Goal: Task Accomplishment & Management: Use online tool/utility

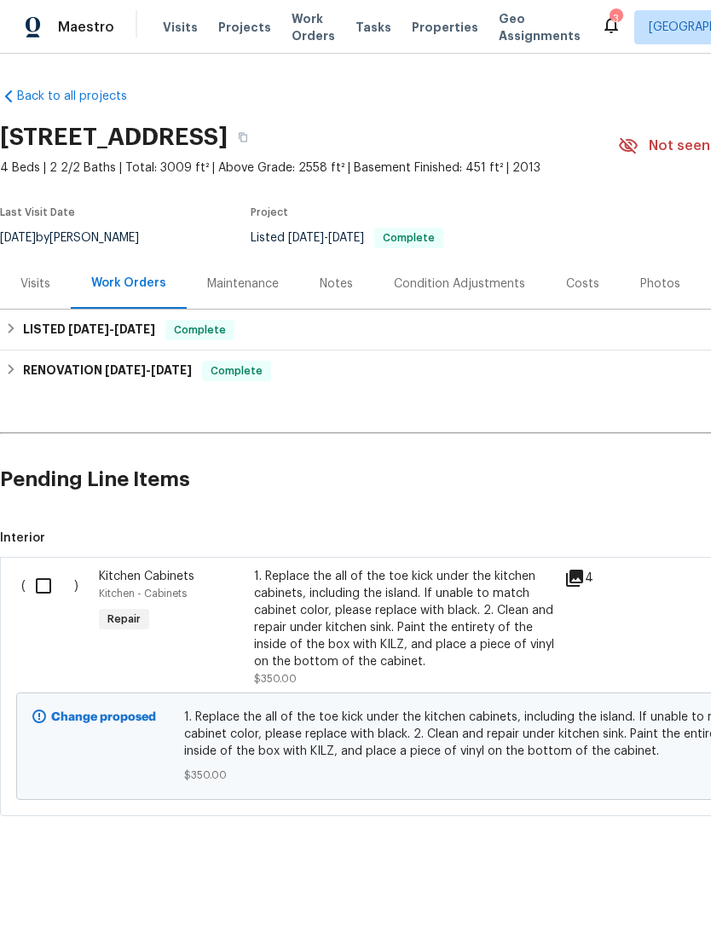
scroll to position [0, 252]
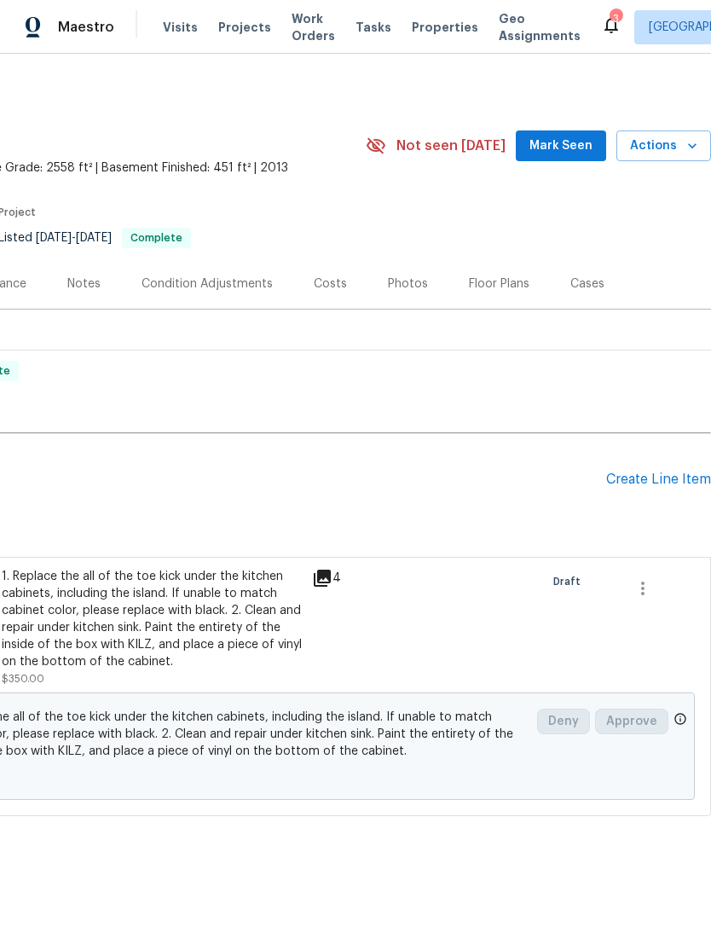
click at [228, 27] on span "Projects" at bounding box center [244, 27] width 53 height 17
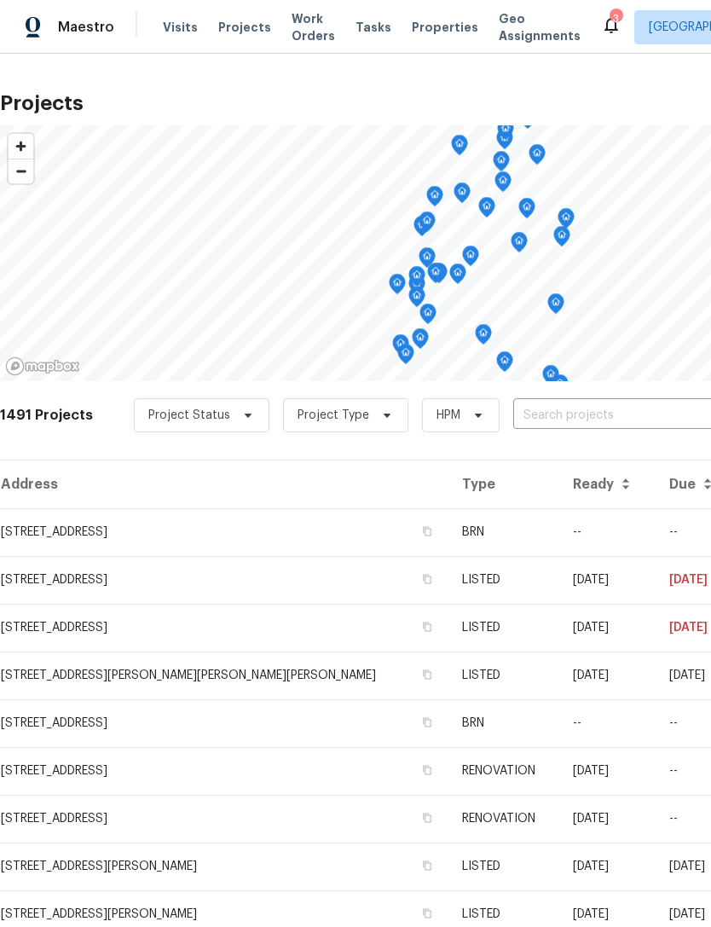
click at [440, 26] on span "Properties" at bounding box center [445, 27] width 67 height 17
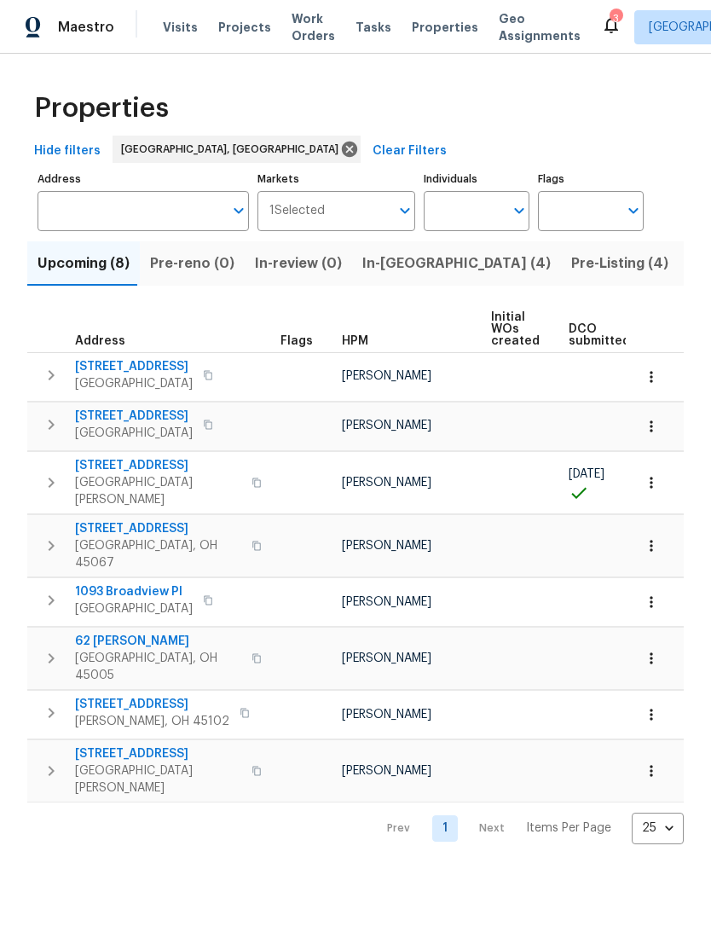
click at [395, 264] on span "In-reno (4)" at bounding box center [456, 264] width 188 height 24
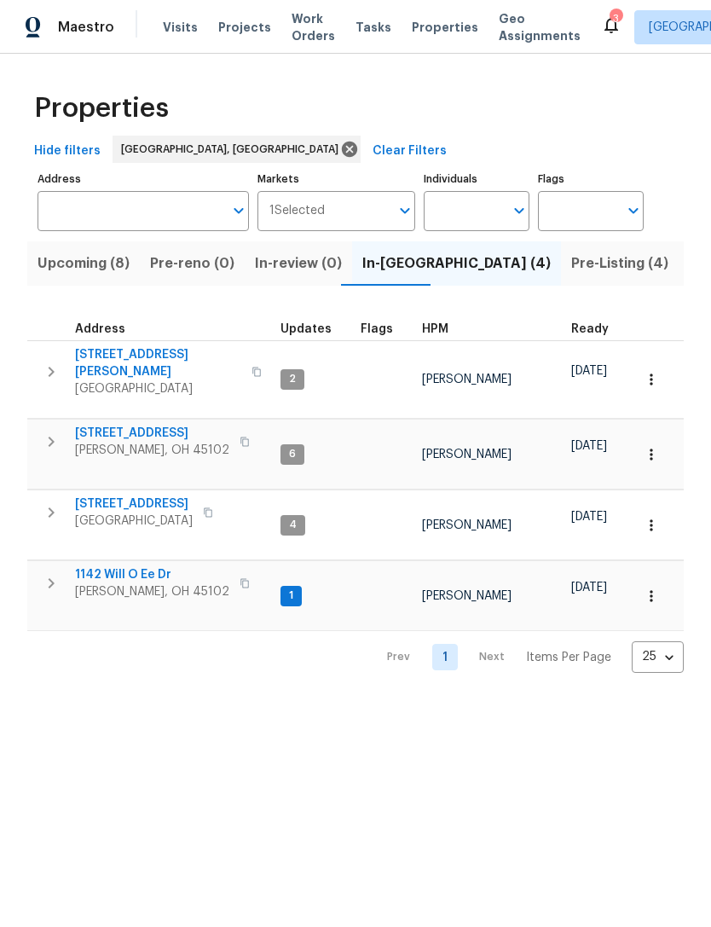
click at [113, 425] on span "3965 Applegate Ct" at bounding box center [152, 433] width 154 height 17
click at [106, 425] on span "3965 Applegate Ct" at bounding box center [152, 433] width 154 height 17
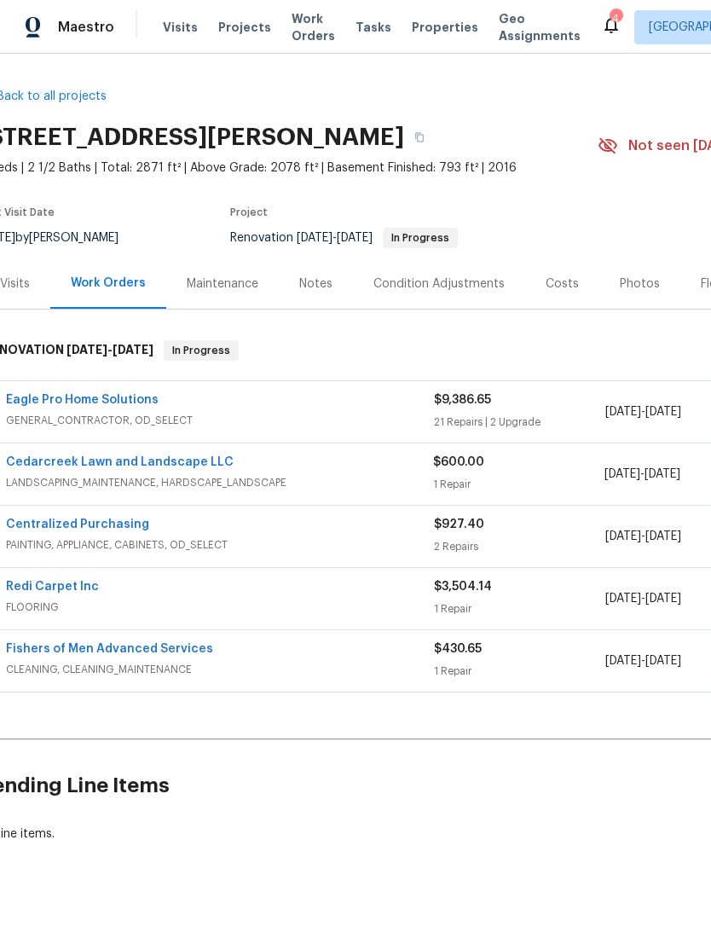
scroll to position [0, 32]
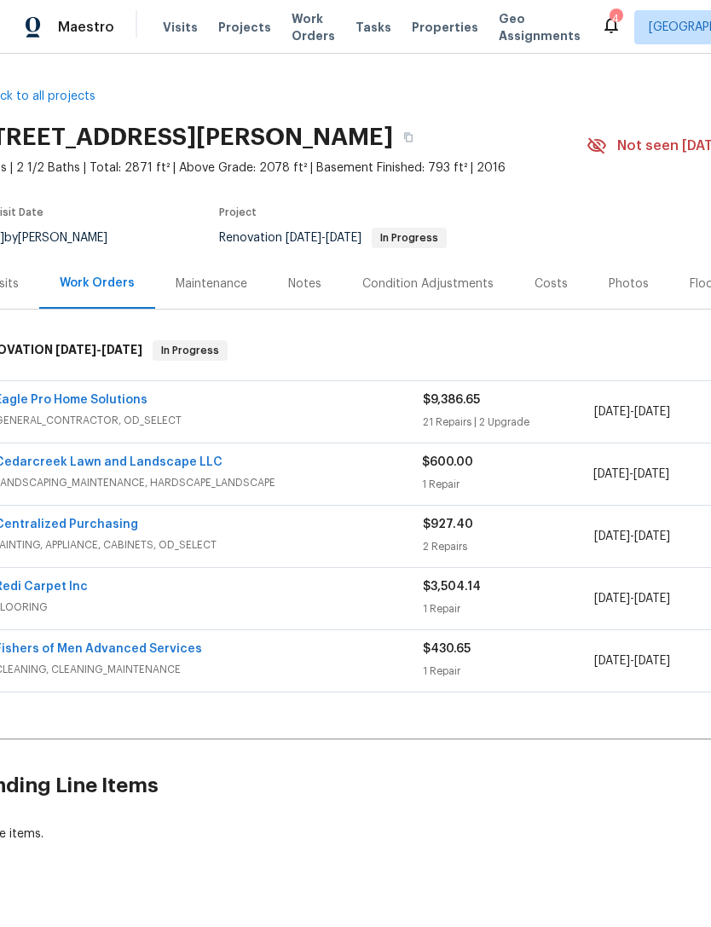
click at [605, 30] on icon at bounding box center [612, 25] width 14 height 17
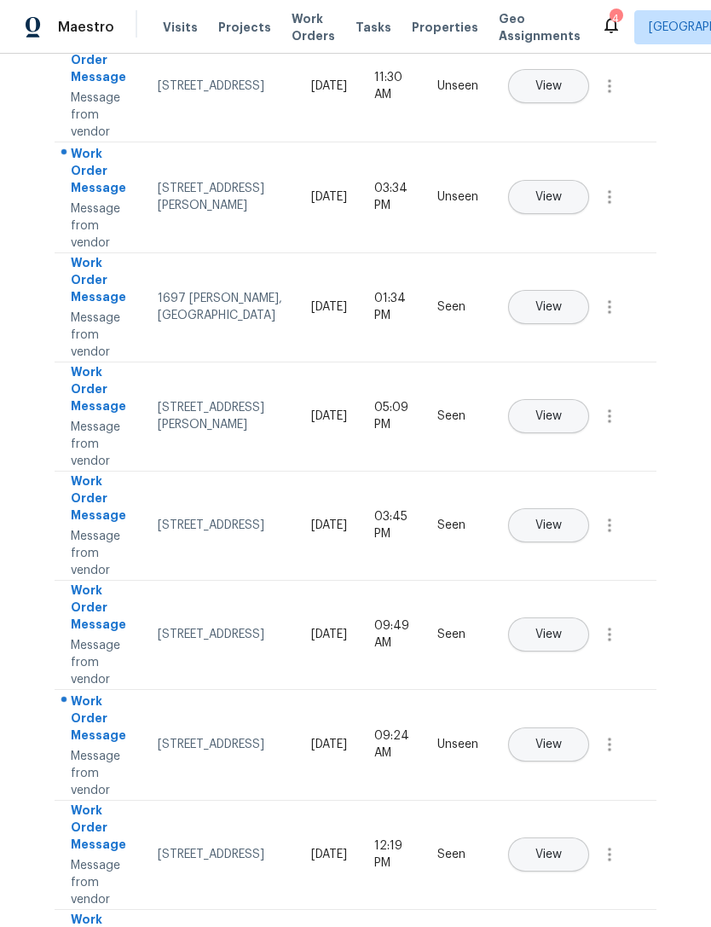
scroll to position [188, 0]
click at [562, 191] on span "View" at bounding box center [549, 197] width 26 height 13
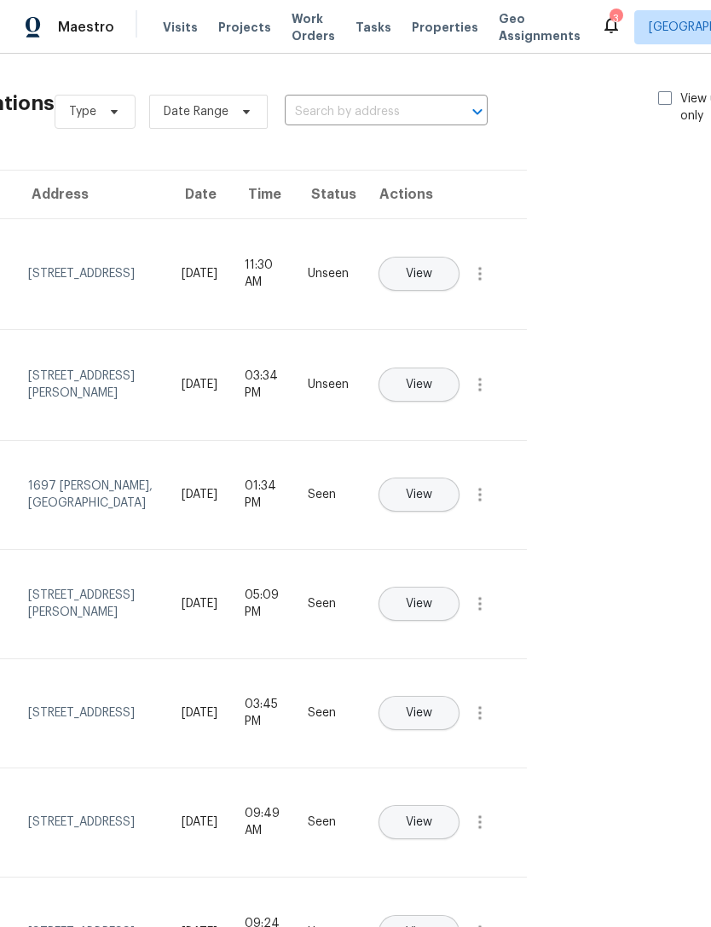
scroll to position [0, 132]
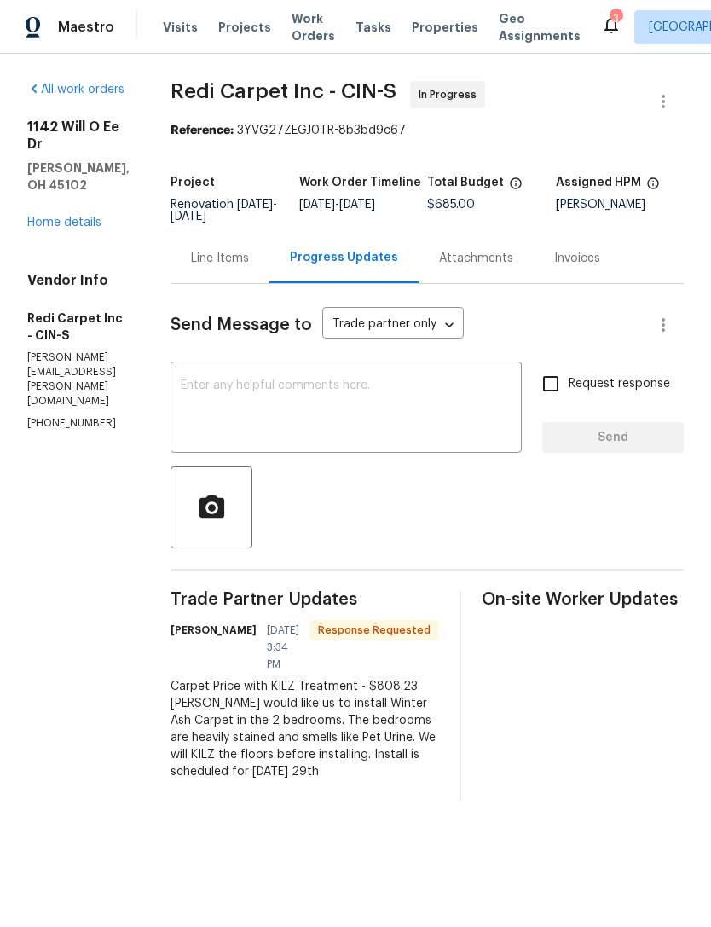
click at [249, 267] on div "Line Items" at bounding box center [220, 258] width 58 height 17
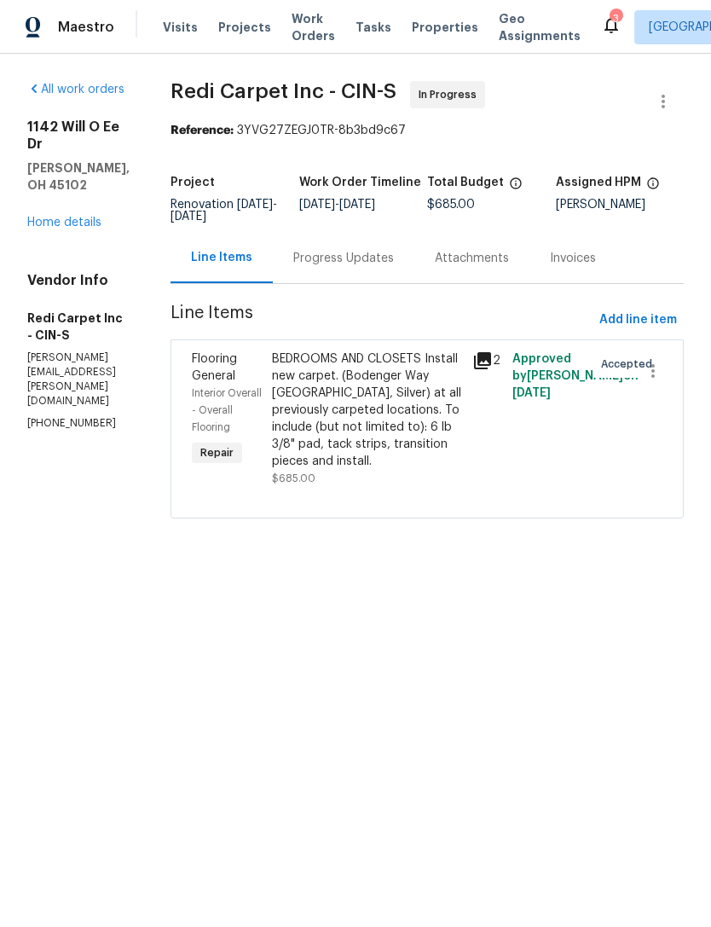
click at [433, 446] on div "BEDROOMS AND CLOSETS Install new carpet. (Bodenger Way 945 Winter Ash, Silver) …" at bounding box center [367, 409] width 190 height 119
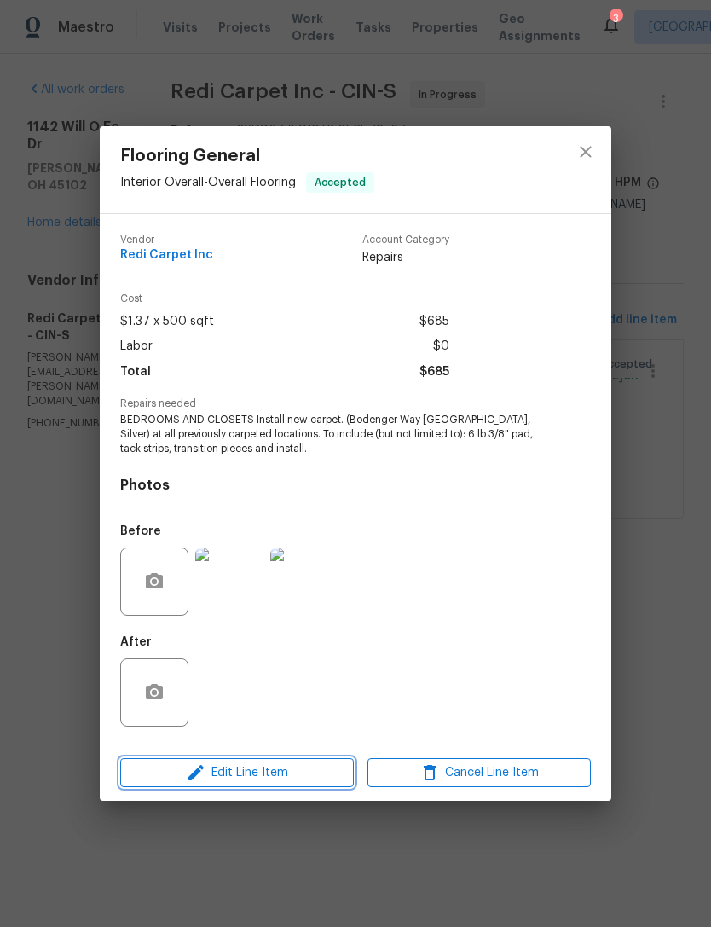
click at [298, 785] on button "Edit Line Item" at bounding box center [237, 773] width 234 height 30
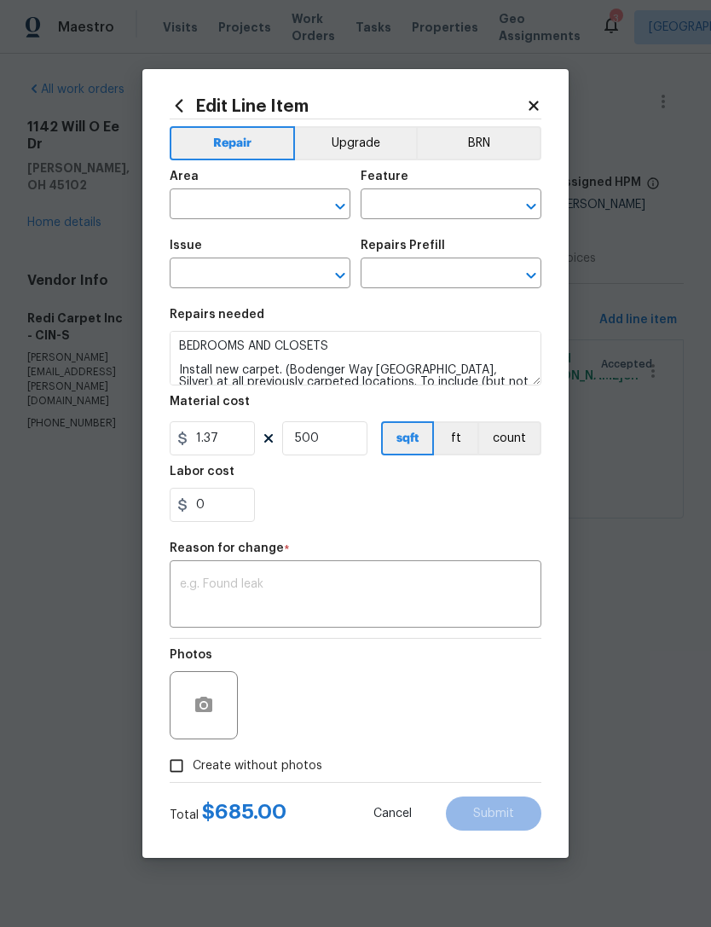
type input "Interior Overall"
type input "Overall Flooring"
type input "Flooring General"
type input "Carpet LVL 1 - Bodenger Way (Silver) $1.37"
click at [329, 441] on input "500" at bounding box center [324, 438] width 85 height 34
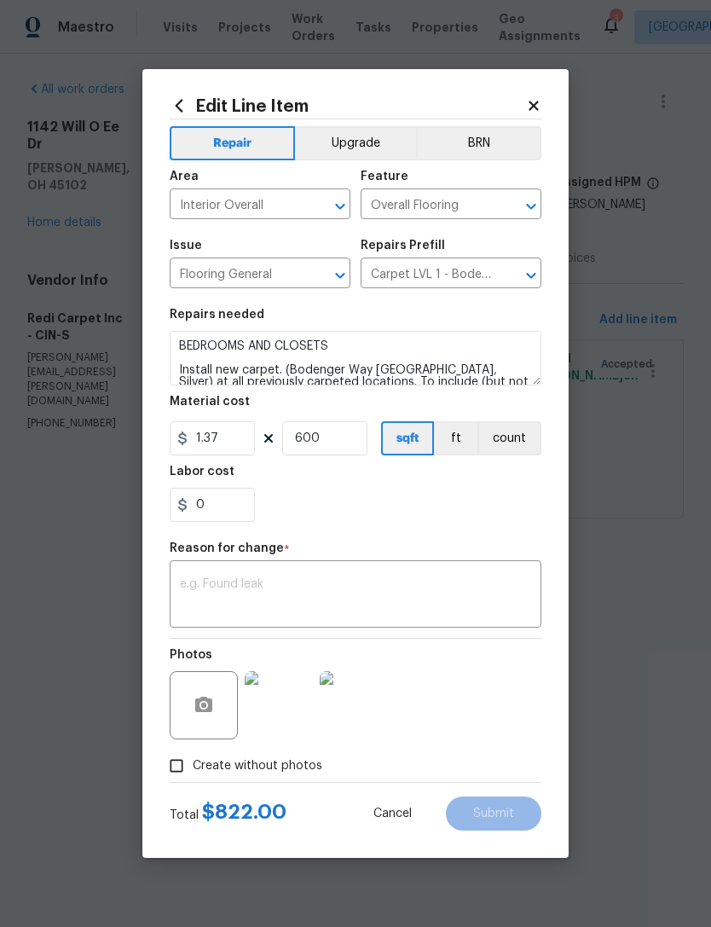
click at [487, 505] on div "0" at bounding box center [356, 505] width 372 height 34
click at [355, 441] on input "600" at bounding box center [324, 438] width 85 height 34
click at [494, 504] on div "0" at bounding box center [356, 505] width 372 height 34
click at [353, 449] on input "580" at bounding box center [324, 438] width 85 height 34
click at [485, 509] on div "0" at bounding box center [356, 505] width 372 height 34
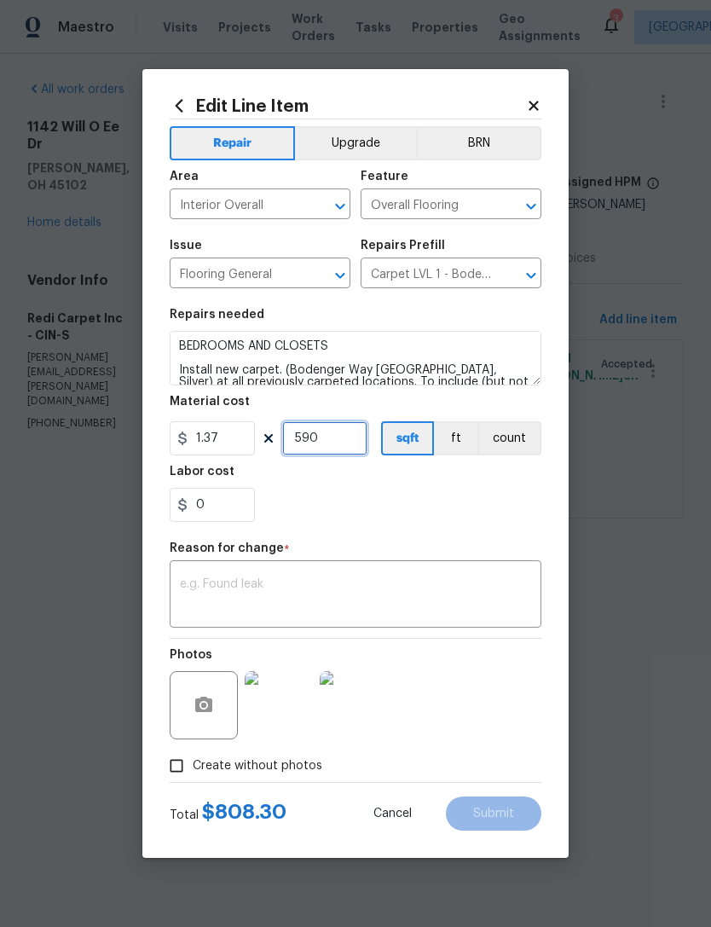
click at [343, 433] on input "590" at bounding box center [324, 438] width 85 height 34
type input "589"
click at [454, 522] on div "0" at bounding box center [356, 505] width 372 height 34
click at [228, 521] on input "0" at bounding box center [212, 505] width 85 height 34
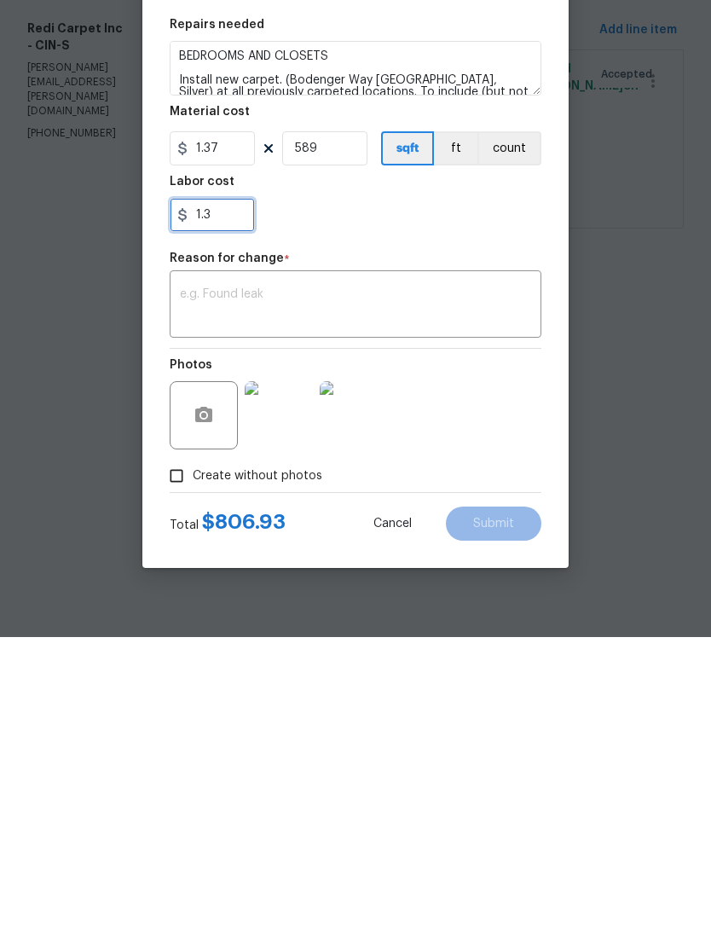
type input "1.3"
click at [460, 578] on textarea at bounding box center [355, 596] width 351 height 36
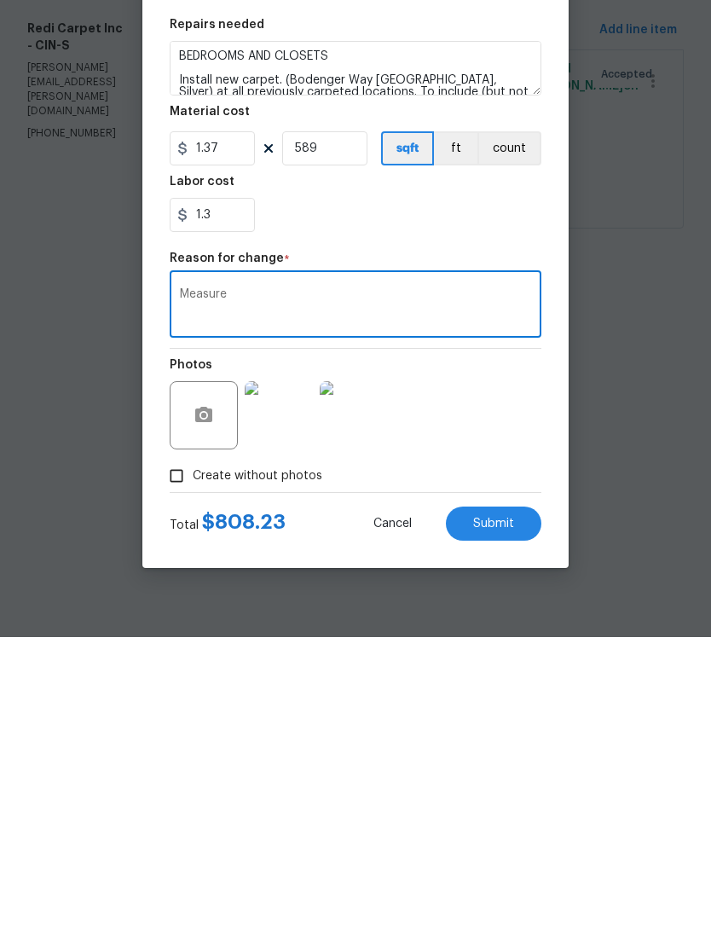
type textarea "Measure"
click at [501, 796] on button "Submit" at bounding box center [494, 813] width 96 height 34
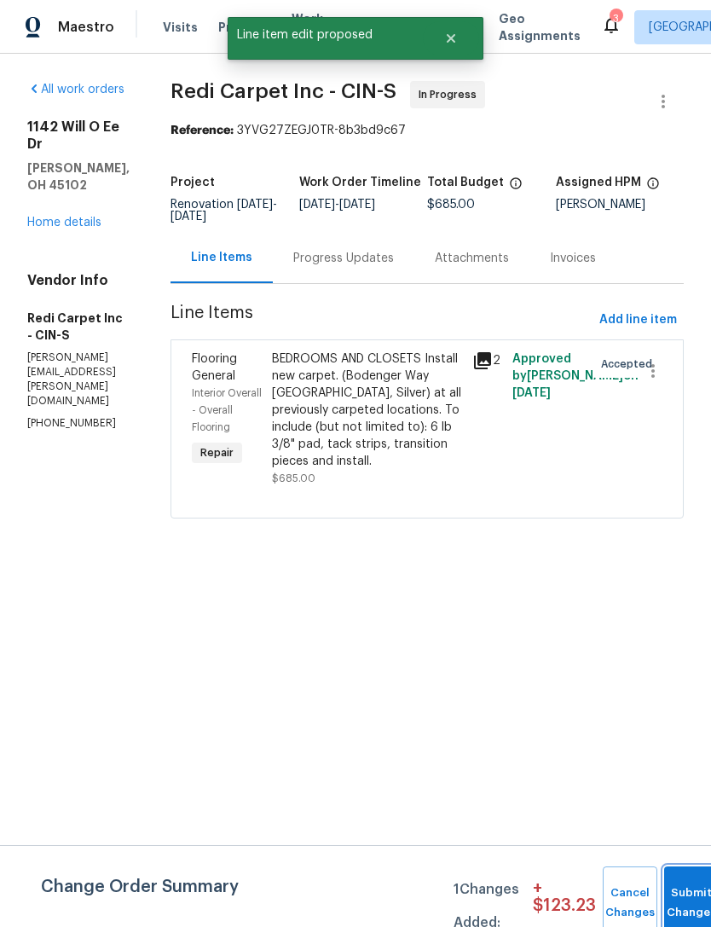
click at [701, 893] on button "Submit Changes" at bounding box center [691, 902] width 55 height 73
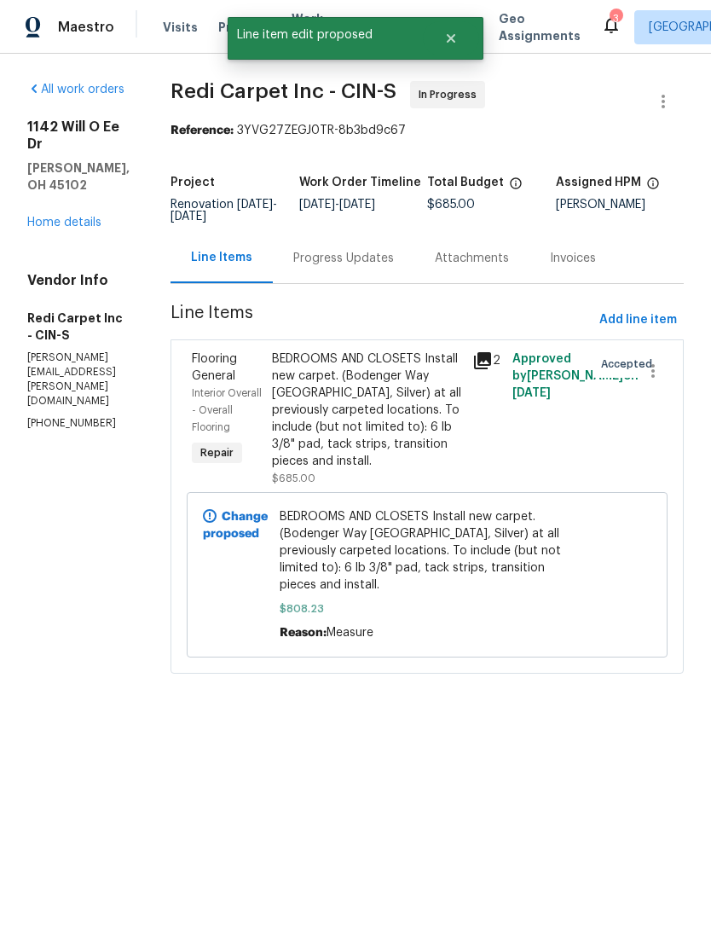
click at [394, 267] on div "Progress Updates" at bounding box center [343, 258] width 101 height 17
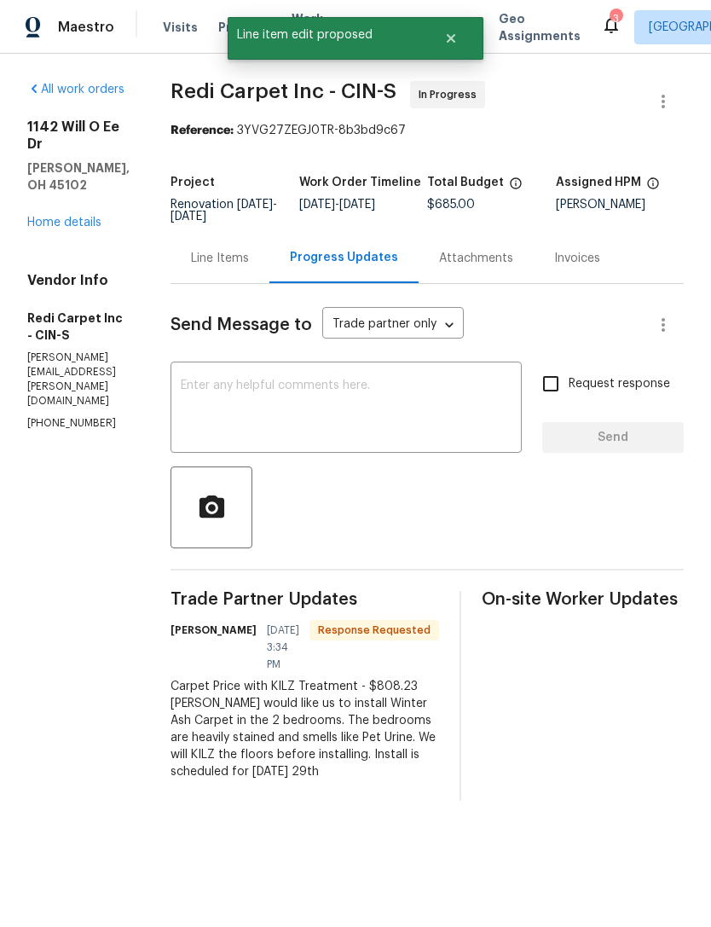
click at [416, 423] on textarea at bounding box center [346, 409] width 331 height 60
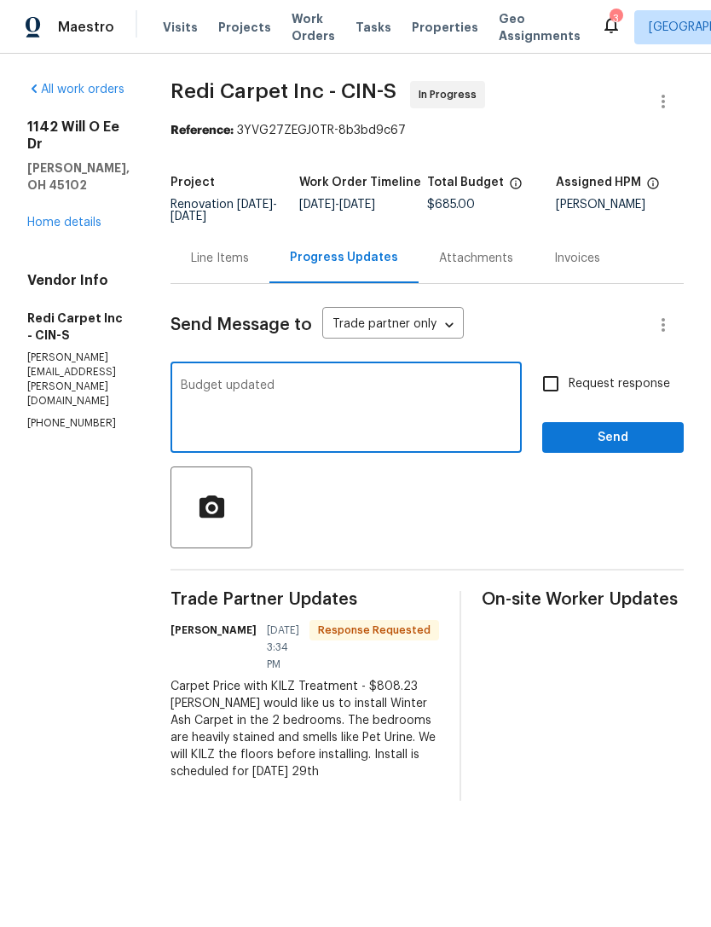
type textarea "Budget updated"
click at [656, 446] on span "Send" at bounding box center [613, 437] width 114 height 21
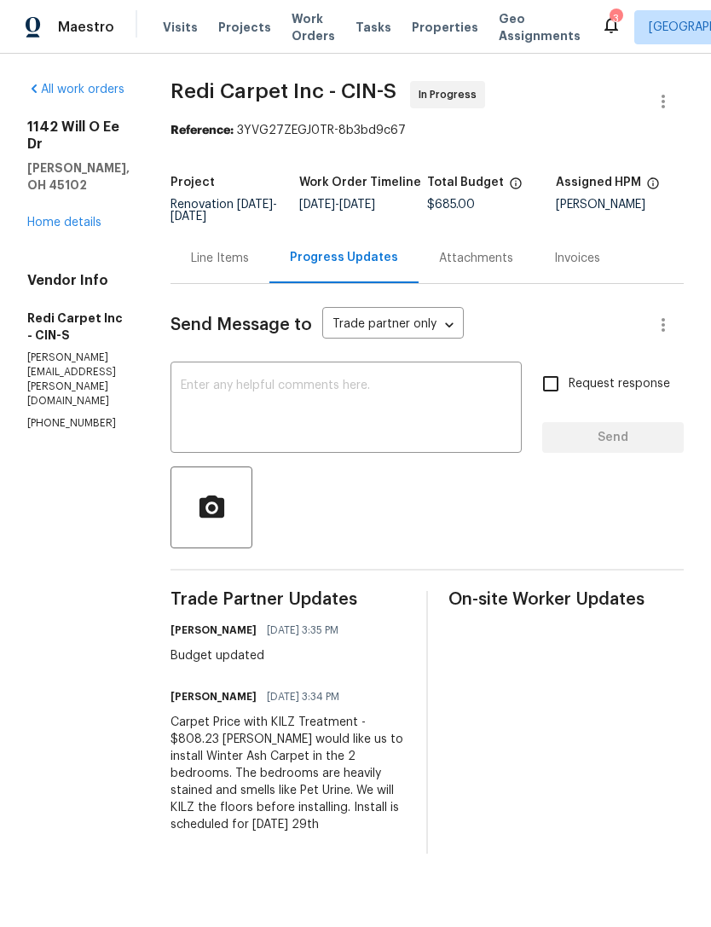
click at [51, 217] on link "Home details" at bounding box center [64, 223] width 74 height 12
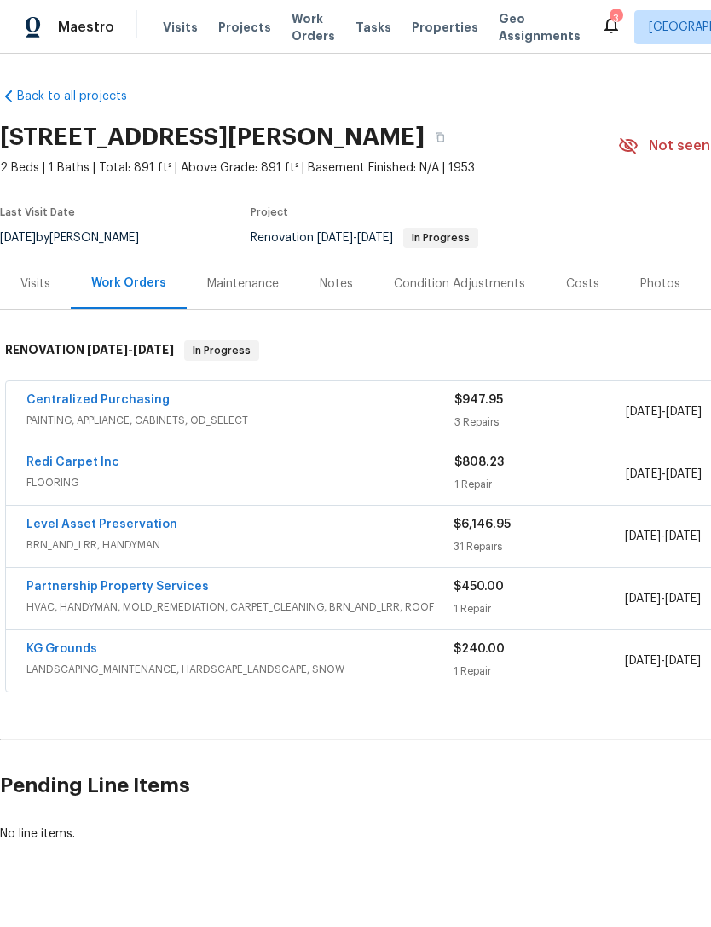
click at [223, 26] on span "Projects" at bounding box center [244, 27] width 53 height 17
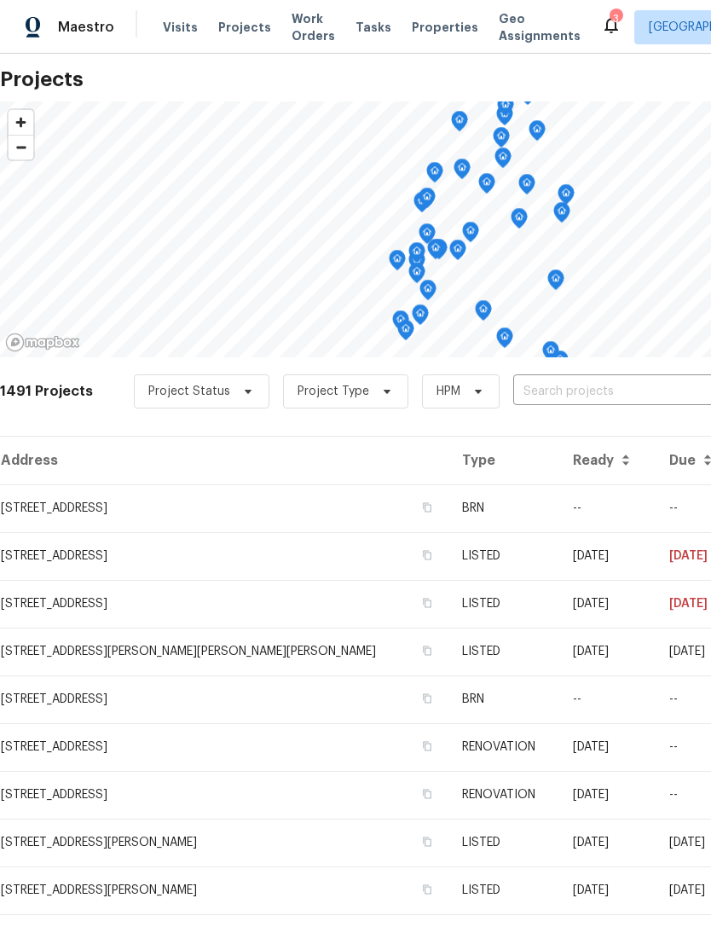
scroll to position [24, 0]
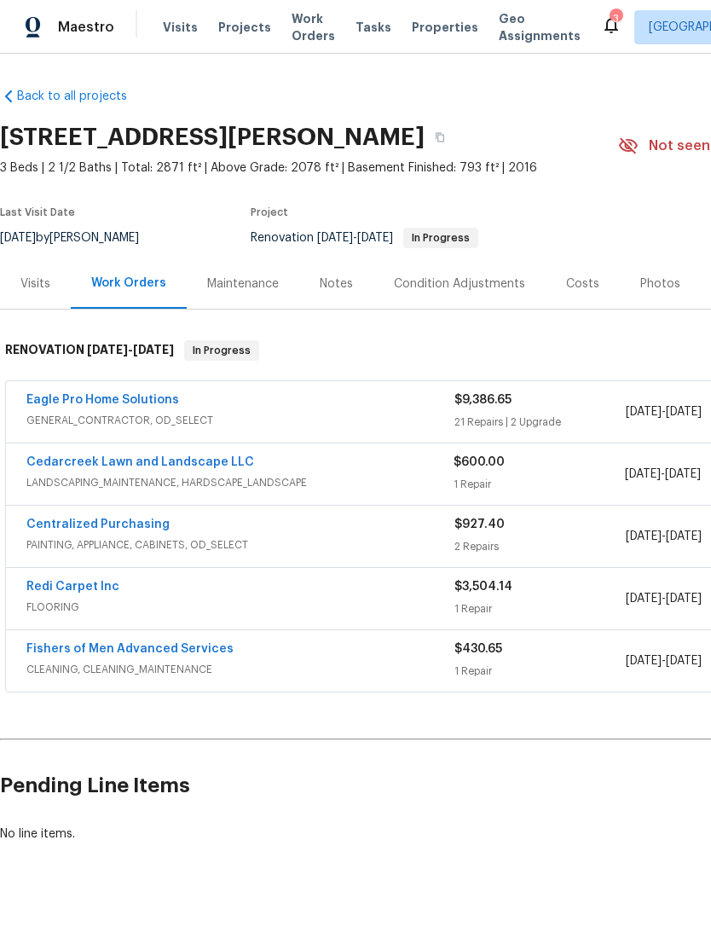
click at [54, 394] on link "Eagle Pro Home Solutions" at bounding box center [102, 400] width 153 height 12
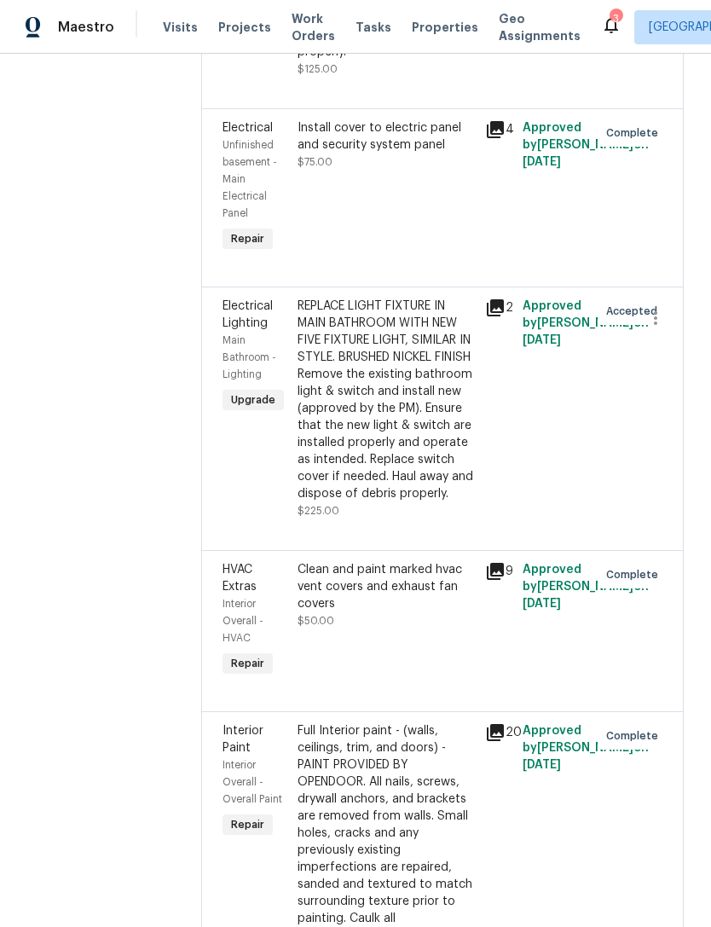
scroll to position [2740, 0]
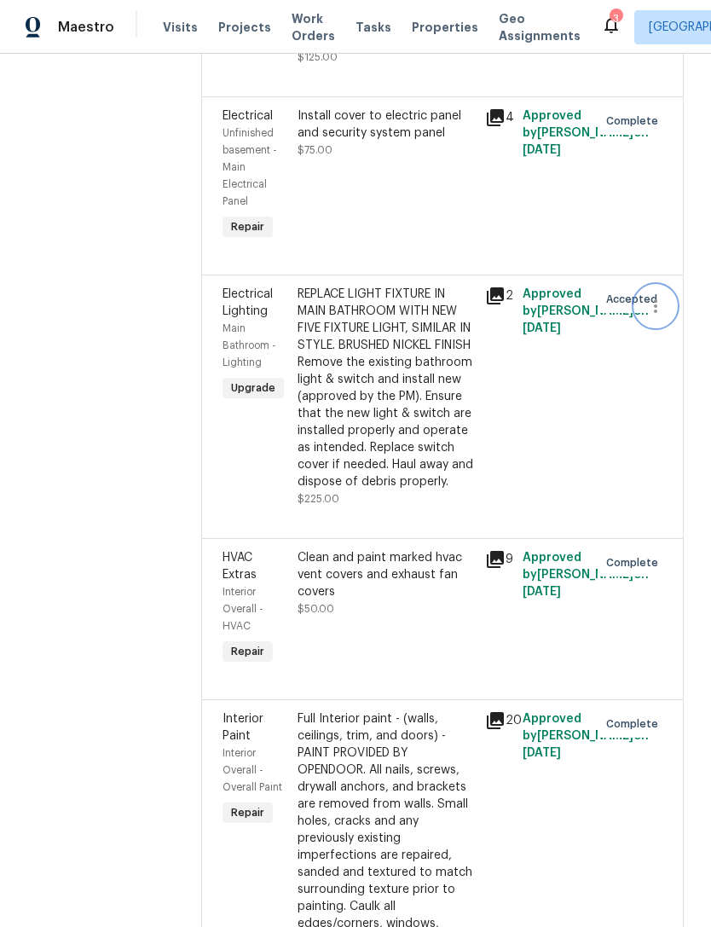
click at [666, 316] on icon "button" at bounding box center [656, 306] width 20 height 20
click at [672, 484] on li "Cancel" at bounding box center [664, 480] width 66 height 28
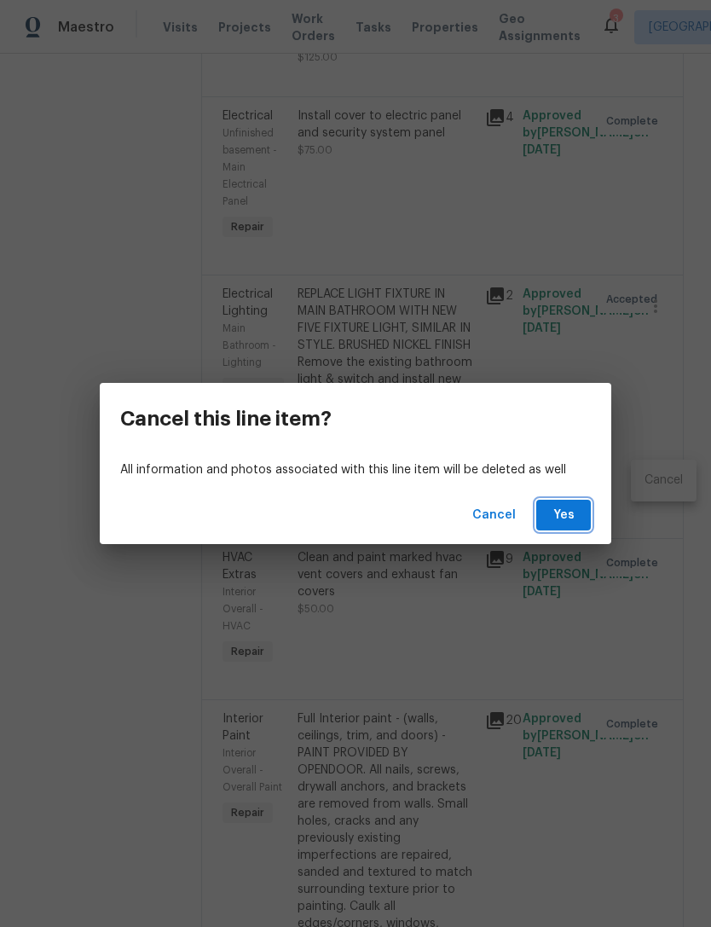
click at [567, 521] on span "Yes" at bounding box center [563, 515] width 27 height 21
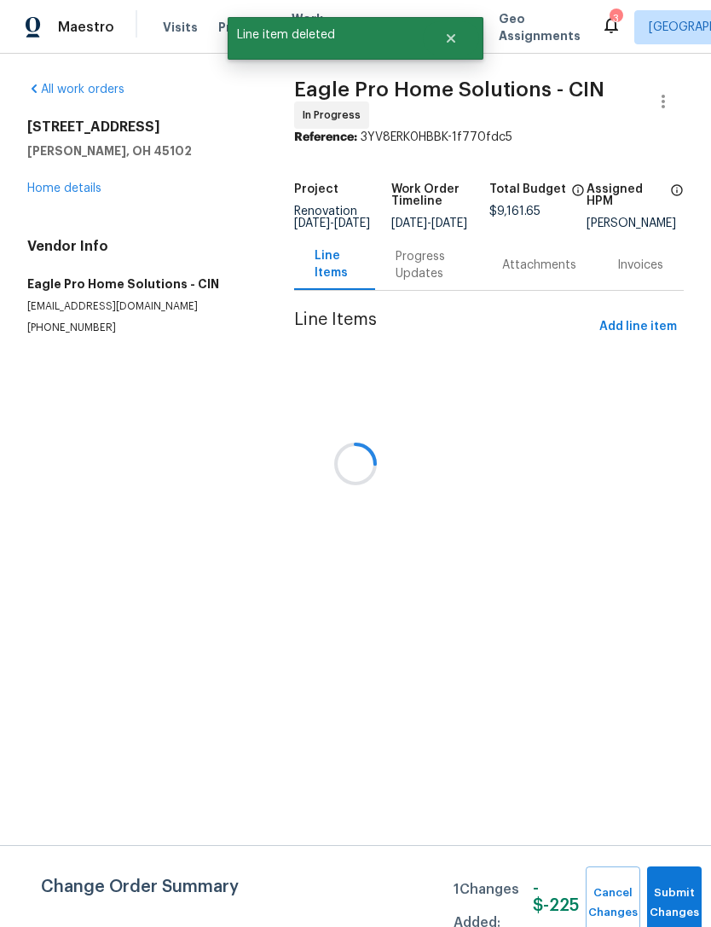
scroll to position [0, 0]
click at [663, 893] on button "Submit Changes" at bounding box center [674, 902] width 55 height 73
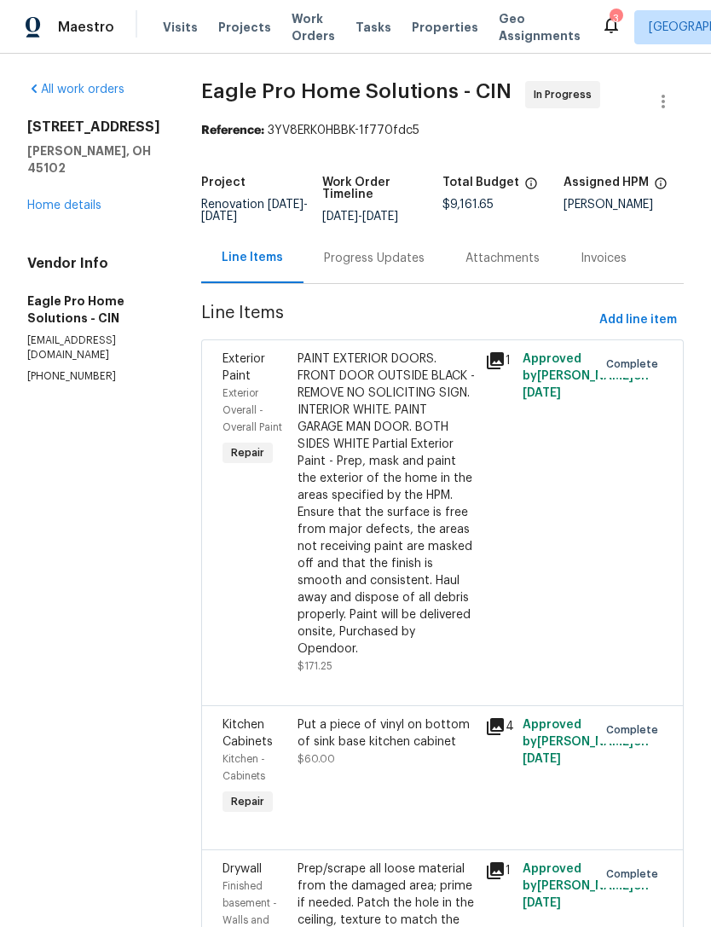
click at [234, 31] on span "Projects" at bounding box center [244, 27] width 53 height 17
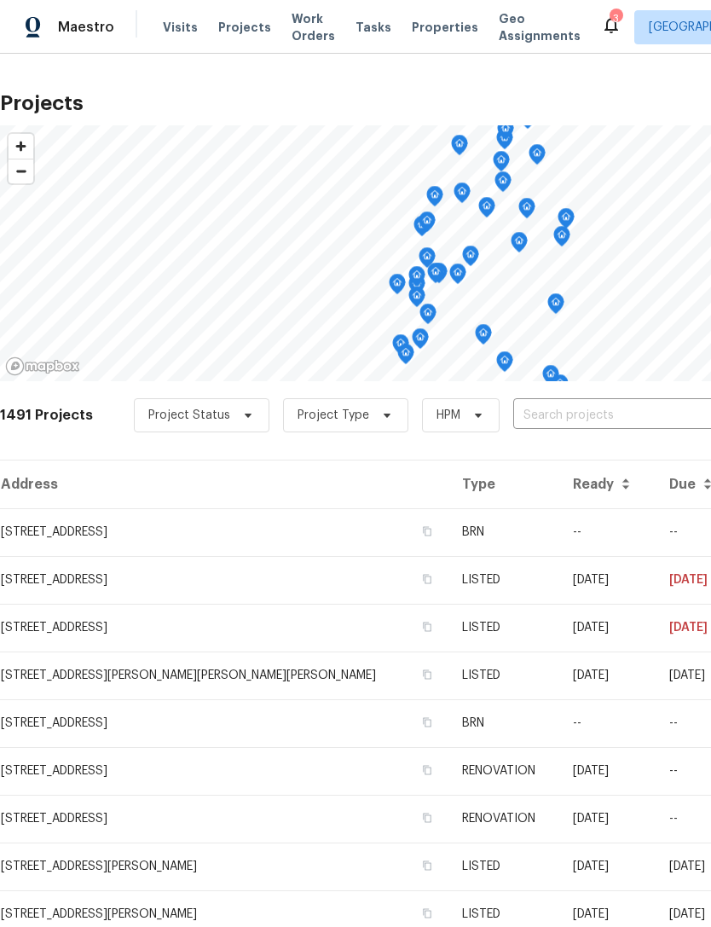
click at [432, 26] on span "Properties" at bounding box center [445, 27] width 67 height 17
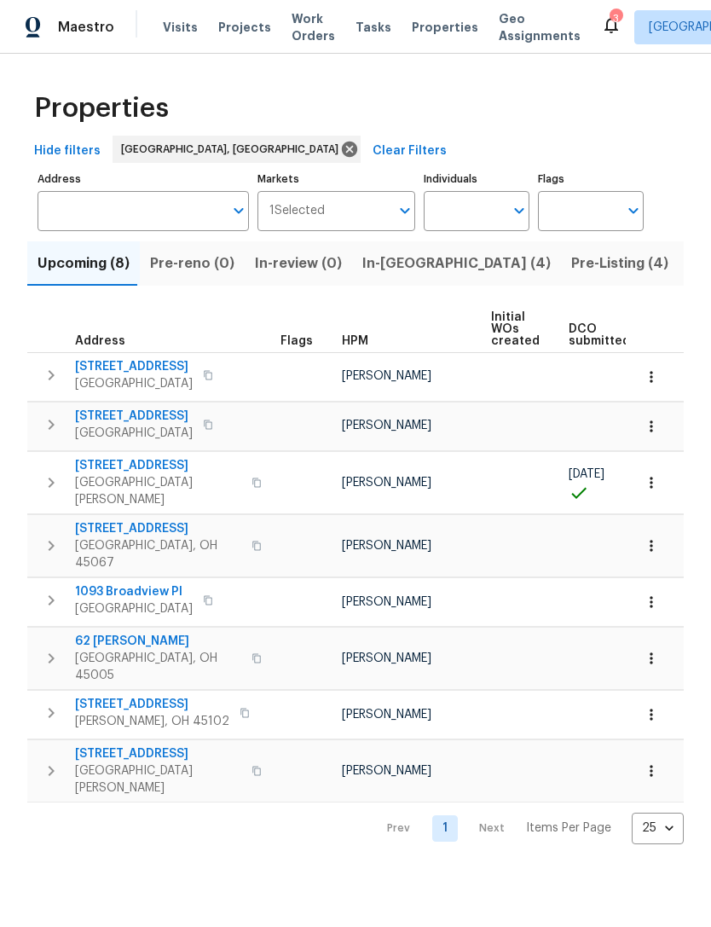
click at [408, 264] on span "In-reno (4)" at bounding box center [456, 264] width 188 height 24
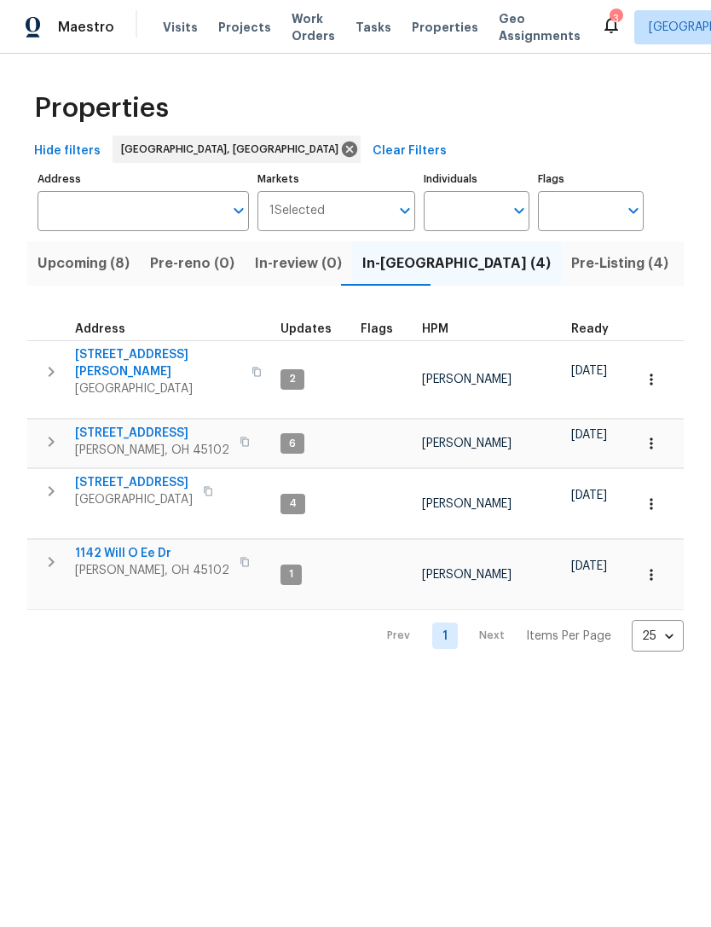
click at [161, 425] on span "3965 Applegate Ct" at bounding box center [152, 433] width 154 height 17
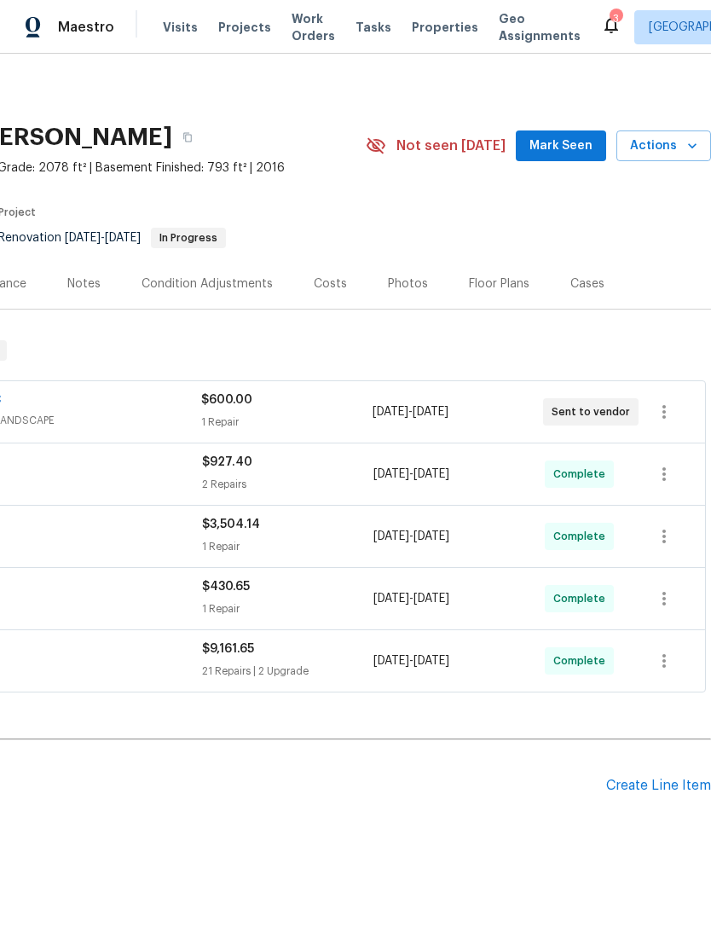
scroll to position [0, 252]
click at [662, 411] on icon "button" at bounding box center [664, 412] width 20 height 20
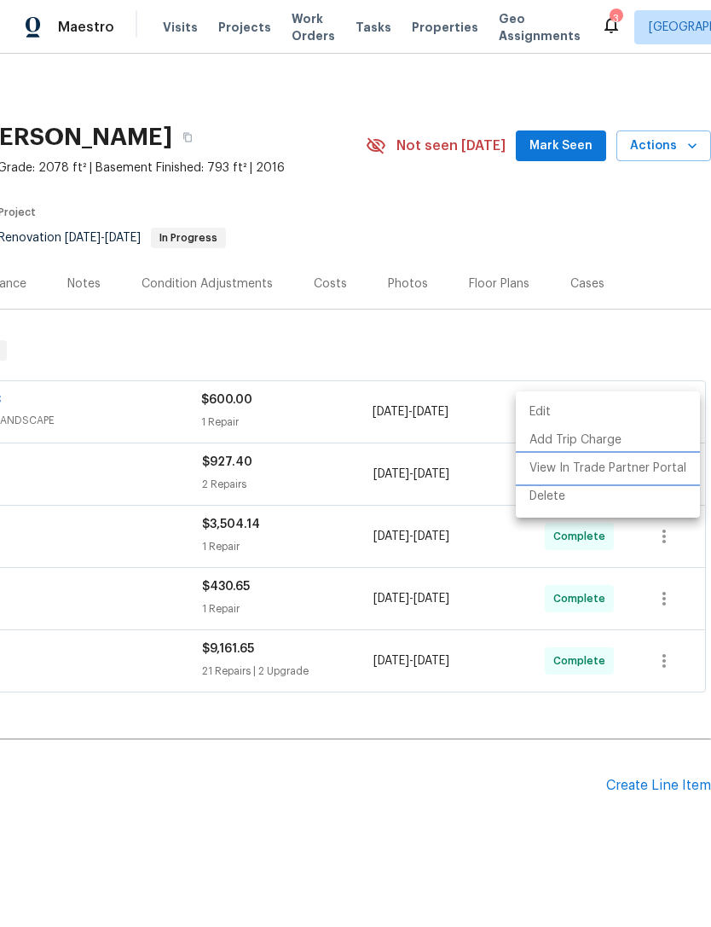
click at [661, 466] on li "View In Trade Partner Portal" at bounding box center [608, 469] width 184 height 28
click at [232, 27] on div at bounding box center [355, 463] width 711 height 927
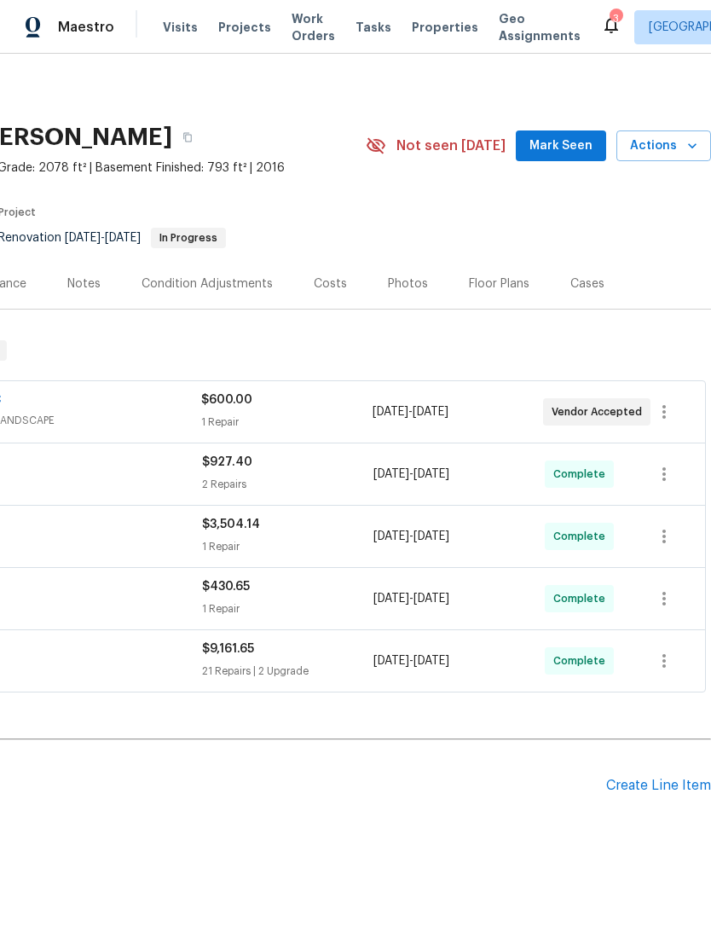
scroll to position [0, 252]
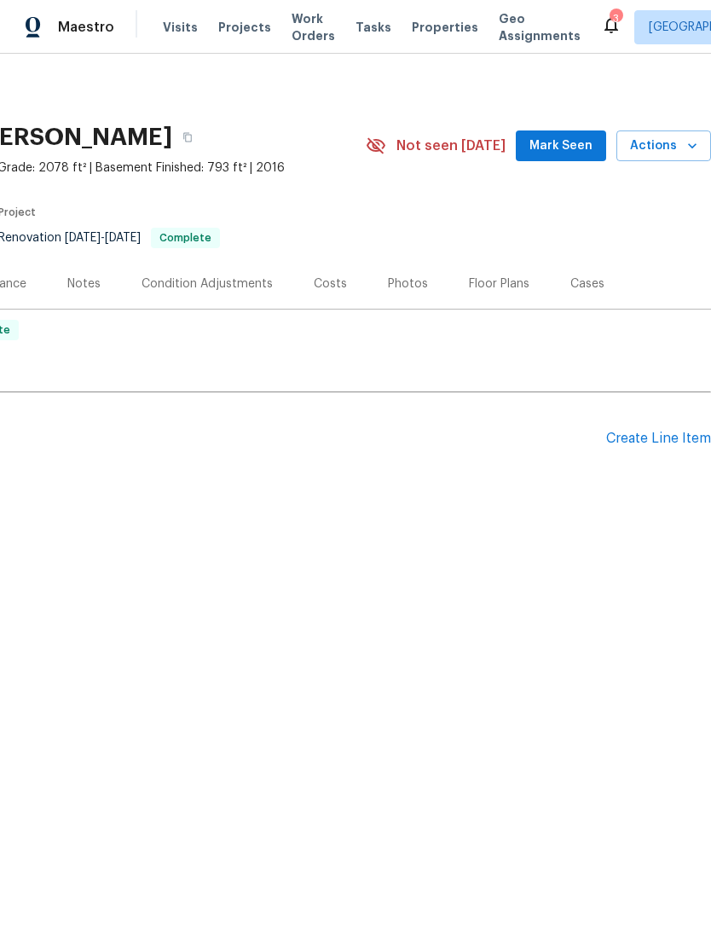
scroll to position [0, 252]
